Goal: Connect with others: Connect with other users

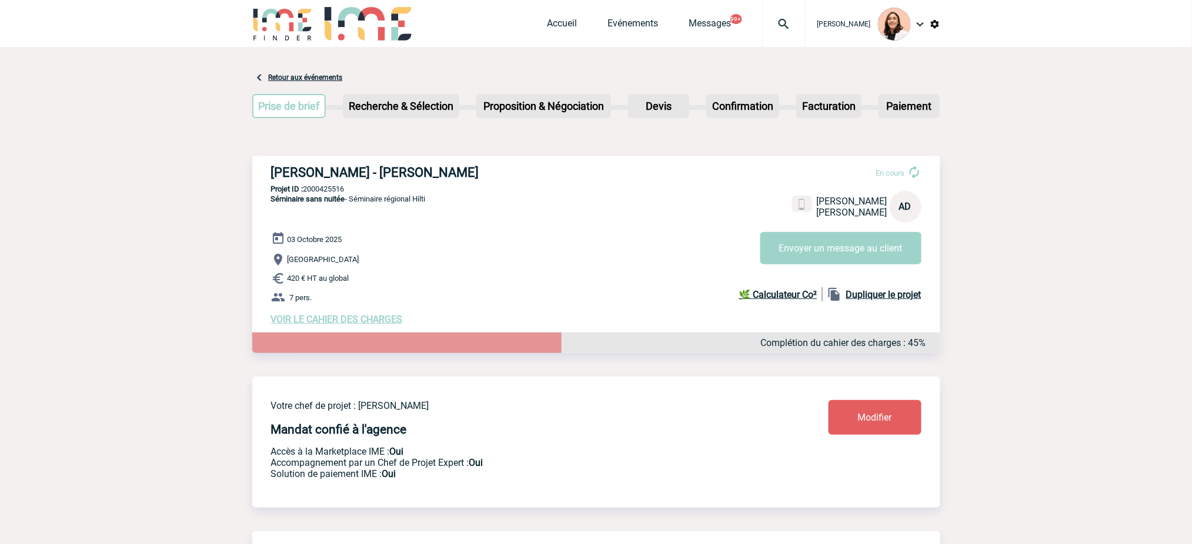
click at [791, 28] on img at bounding box center [784, 24] width 42 height 14
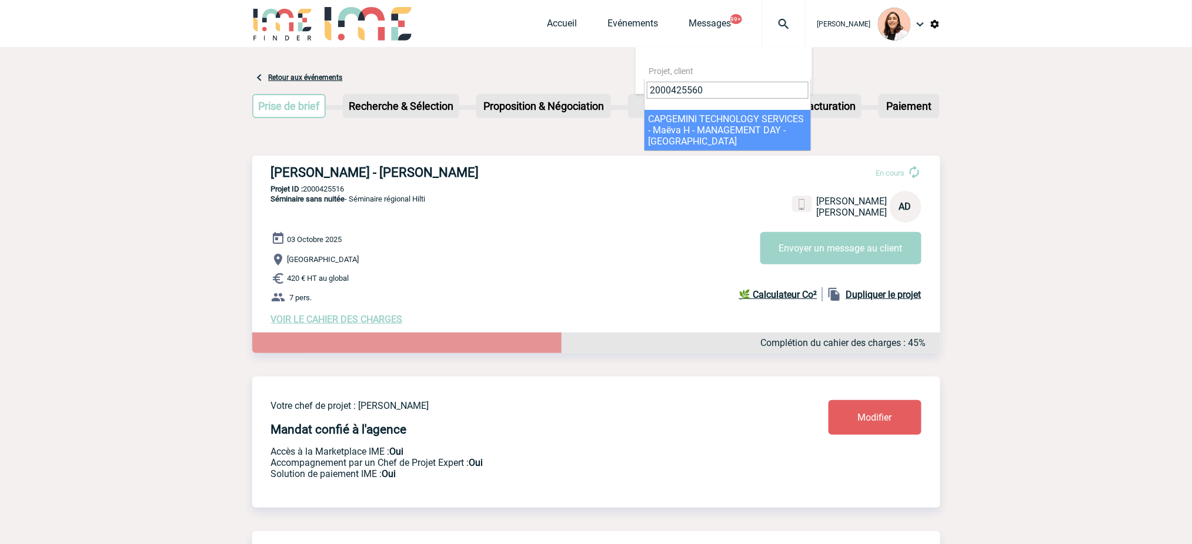
type input "2000425560"
select select "25061"
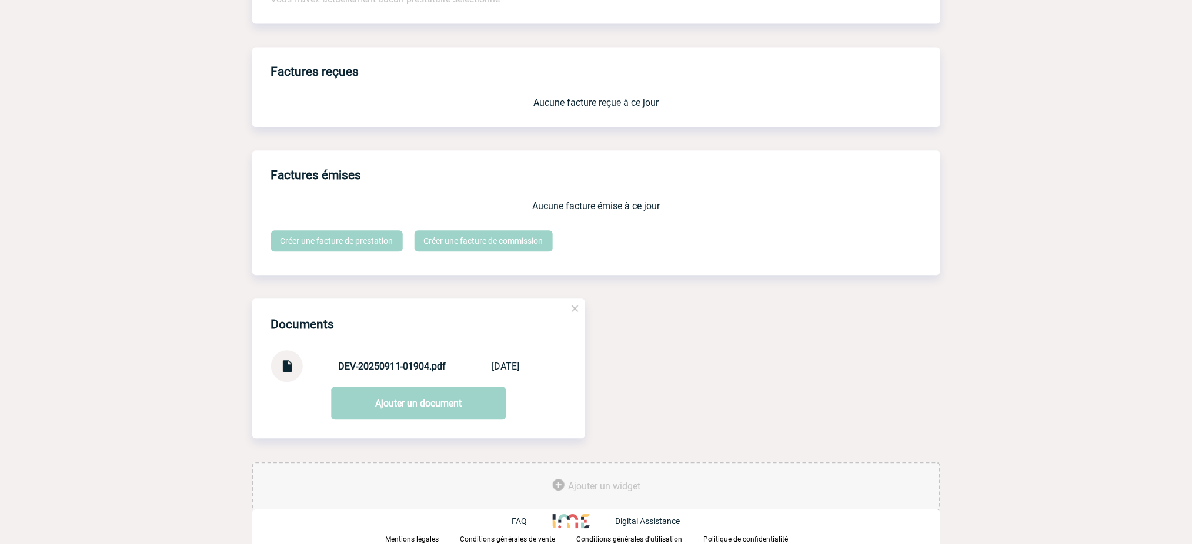
scroll to position [947, 0]
click at [278, 364] on div at bounding box center [287, 366] width 32 height 32
click at [286, 364] on img at bounding box center [286, 361] width 15 height 23
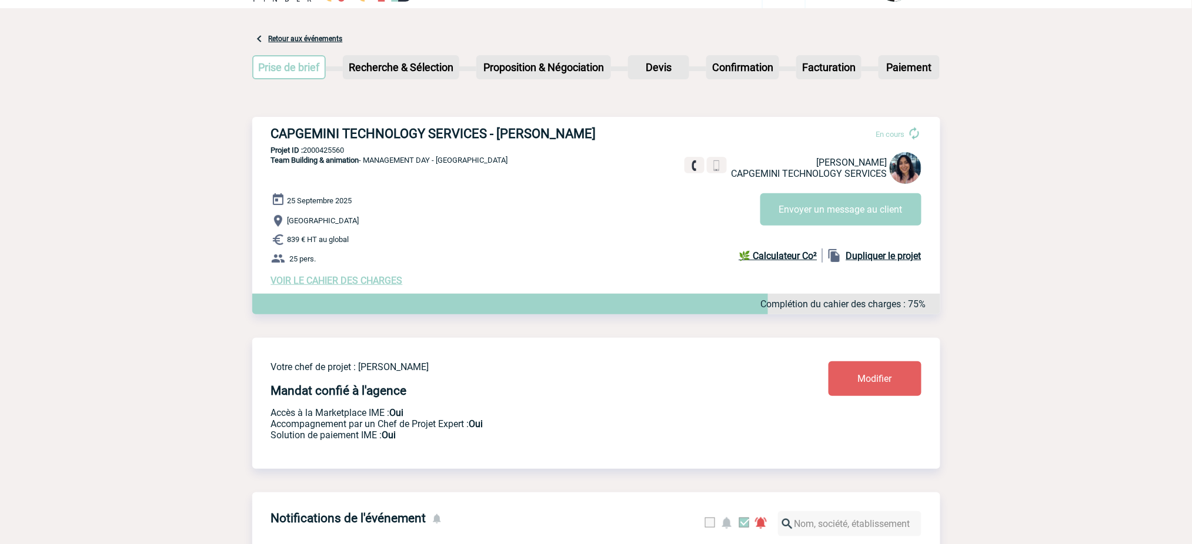
scroll to position [0, 0]
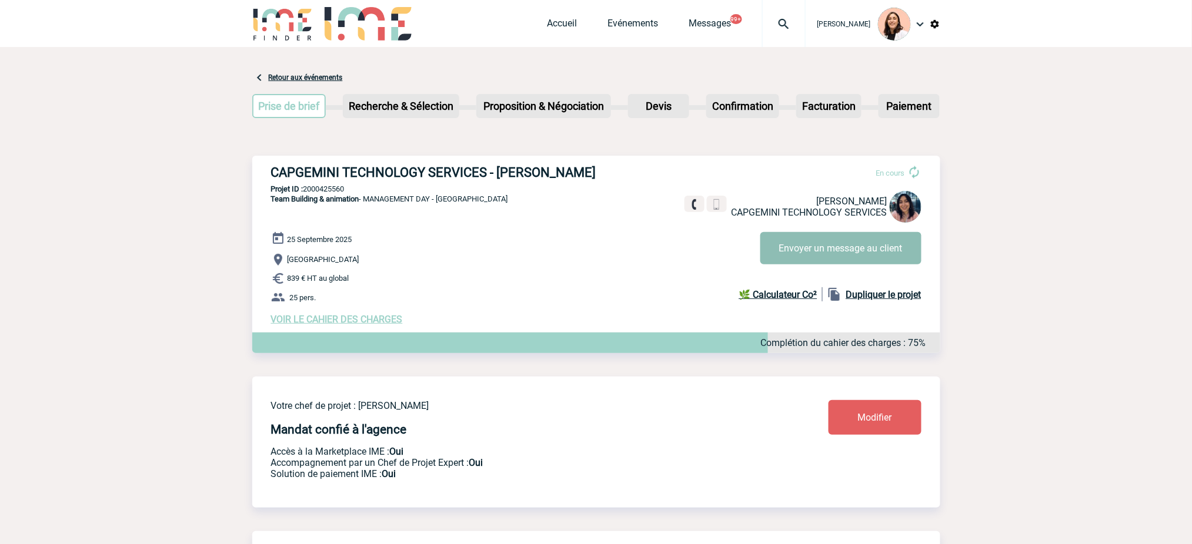
click at [901, 256] on button "Envoyer un message au client" at bounding box center [840, 248] width 161 height 32
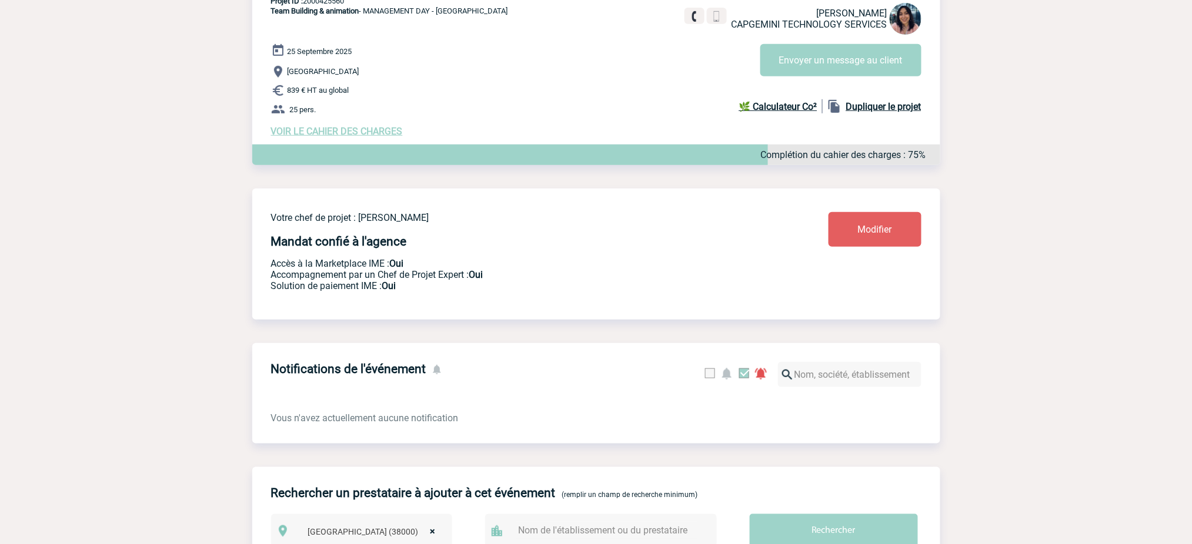
scroll to position [470, 0]
